Goal: Find specific page/section: Find specific page/section

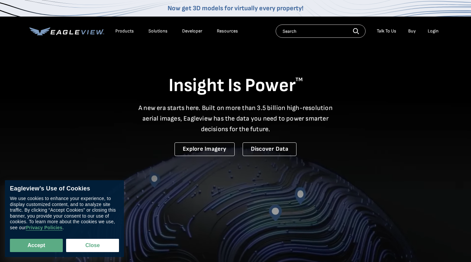
click at [41, 252] on div "Eagleview’s Use of Cookies We use cookies to enhance your experience, to displa…" at bounding box center [64, 218] width 119 height 77
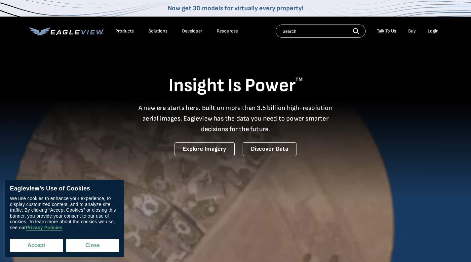
click at [39, 241] on button "Accept" at bounding box center [36, 244] width 53 height 13
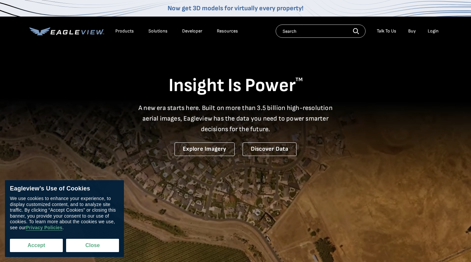
checkbox input "true"
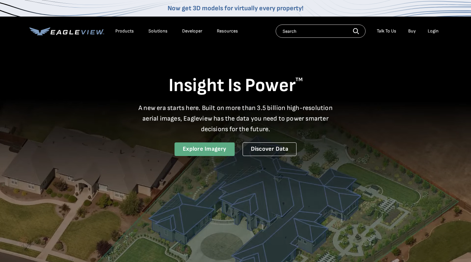
click at [208, 150] on link "Explore Imagery" at bounding box center [205, 149] width 60 height 14
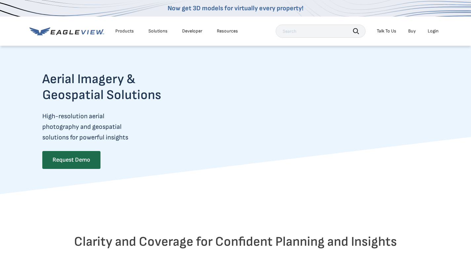
scroll to position [0, 2]
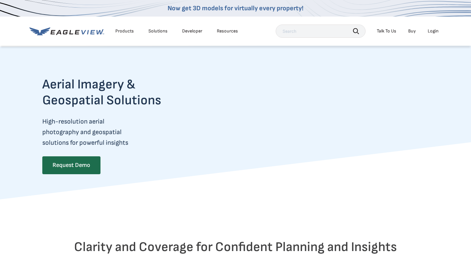
click at [307, 29] on input "text" at bounding box center [321, 30] width 90 height 13
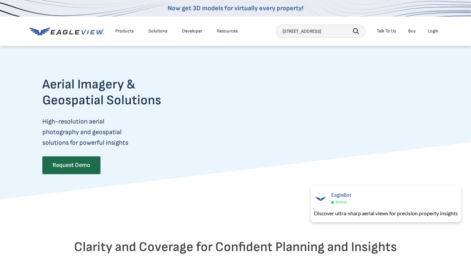
scroll to position [0, 0]
type input "[STREET_ADDRESS]"
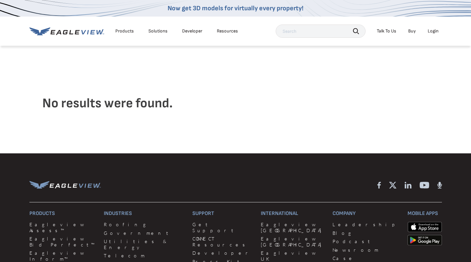
click at [315, 30] on input "text" at bounding box center [321, 30] width 90 height 13
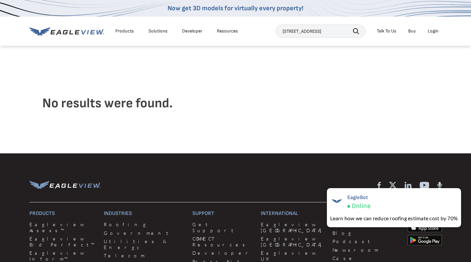
click at [360, 36] on input "157 grey oaks ln lexington sc 29072" at bounding box center [321, 30] width 90 height 13
type input "157 grey oaks ln lexington sc 29072"
click at [380, 104] on h4 "No results were found." at bounding box center [235, 103] width 387 height 50
click at [311, 90] on h4 "No results were found." at bounding box center [235, 103] width 387 height 50
click at [330, 94] on h4 "No results were found." at bounding box center [235, 103] width 387 height 50
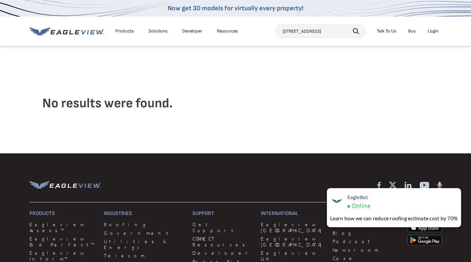
click at [357, 31] on icon "button" at bounding box center [356, 31] width 6 height 6
click at [285, 122] on h4 "No results were found." at bounding box center [235, 103] width 387 height 50
click at [296, 110] on h4 "No results were found." at bounding box center [235, 103] width 387 height 50
click at [358, 33] on icon "button" at bounding box center [358, 33] width 2 height 2
